Goal: Transaction & Acquisition: Purchase product/service

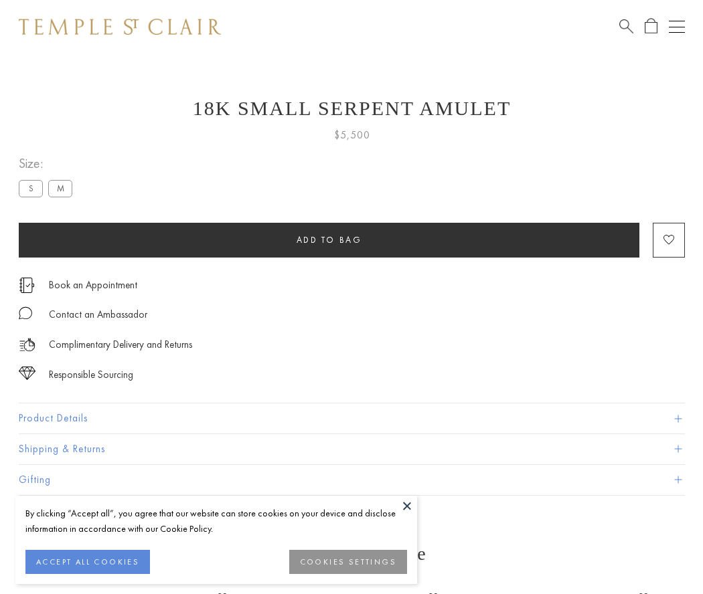
scroll to position [11, 0]
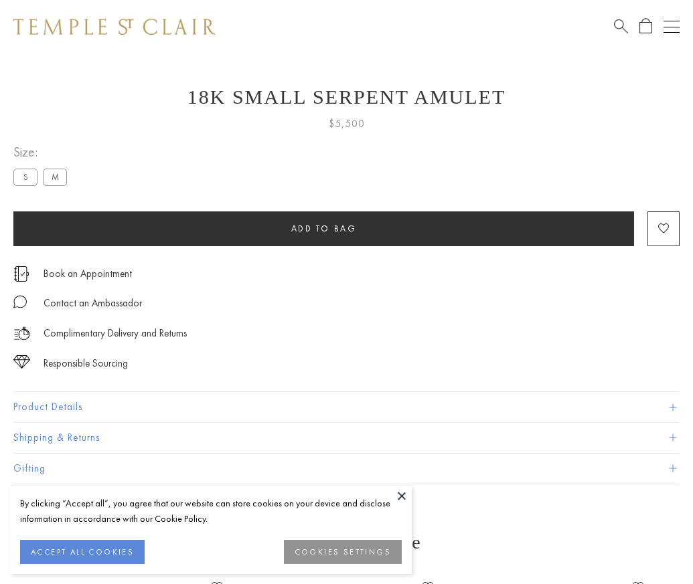
click at [323, 228] on span "Add to bag" at bounding box center [324, 228] width 66 height 11
